Goal: Task Accomplishment & Management: Manage account settings

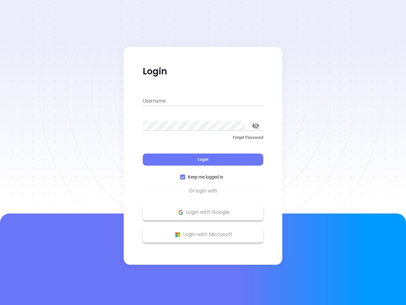
click at [203, 152] on div "Login" at bounding box center [203, 156] width 121 height 20
click at [203, 101] on input "Username" at bounding box center [203, 101] width 121 height 10
click at [256, 126] on icon "toggle password visibility" at bounding box center [255, 126] width 7 height 6
click at [203, 159] on span "Login" at bounding box center [203, 158] width 11 height 5
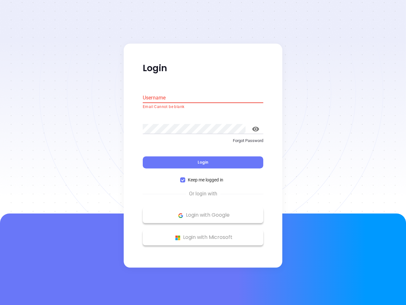
click at [203, 177] on span "Keep me logged in" at bounding box center [205, 179] width 41 height 7
click at [185, 177] on input "Keep me logged in" at bounding box center [182, 179] width 5 height 5
checkbox input "false"
click at [203, 212] on p "Login with Google" at bounding box center [203, 215] width 114 height 10
click at [203, 234] on p "Login with Microsoft" at bounding box center [203, 238] width 114 height 10
